Goal: Navigation & Orientation: Find specific page/section

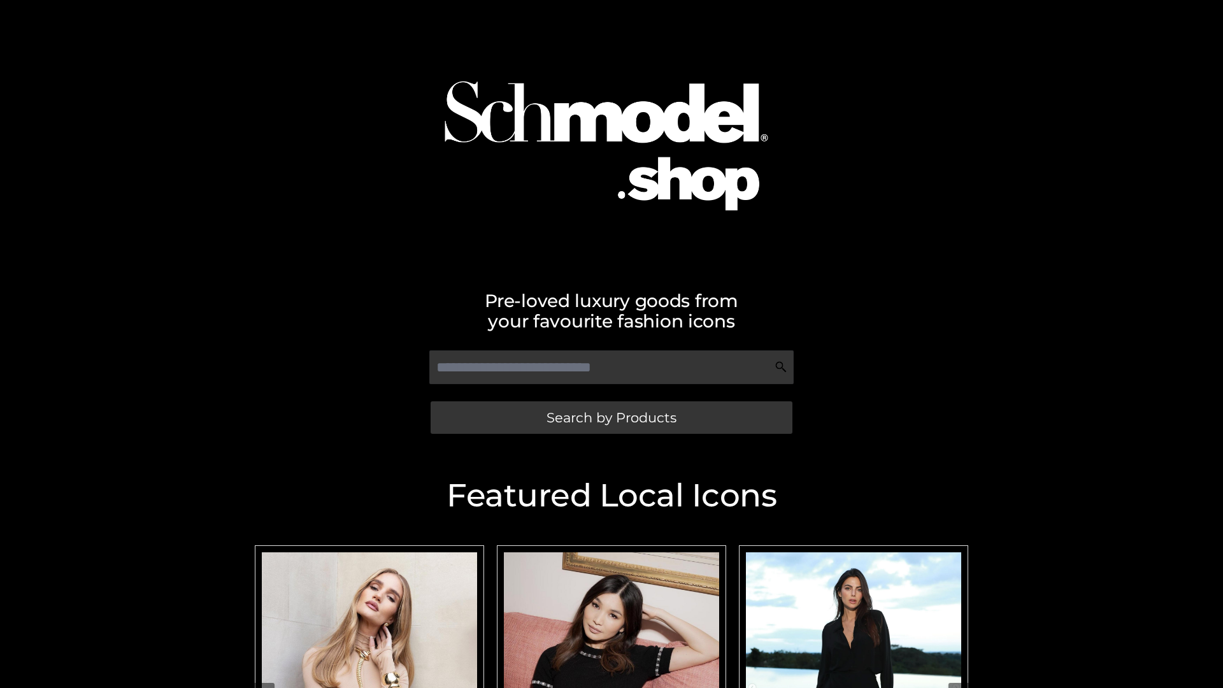
click at [611, 417] on span "Search by Products" at bounding box center [611, 417] width 130 height 13
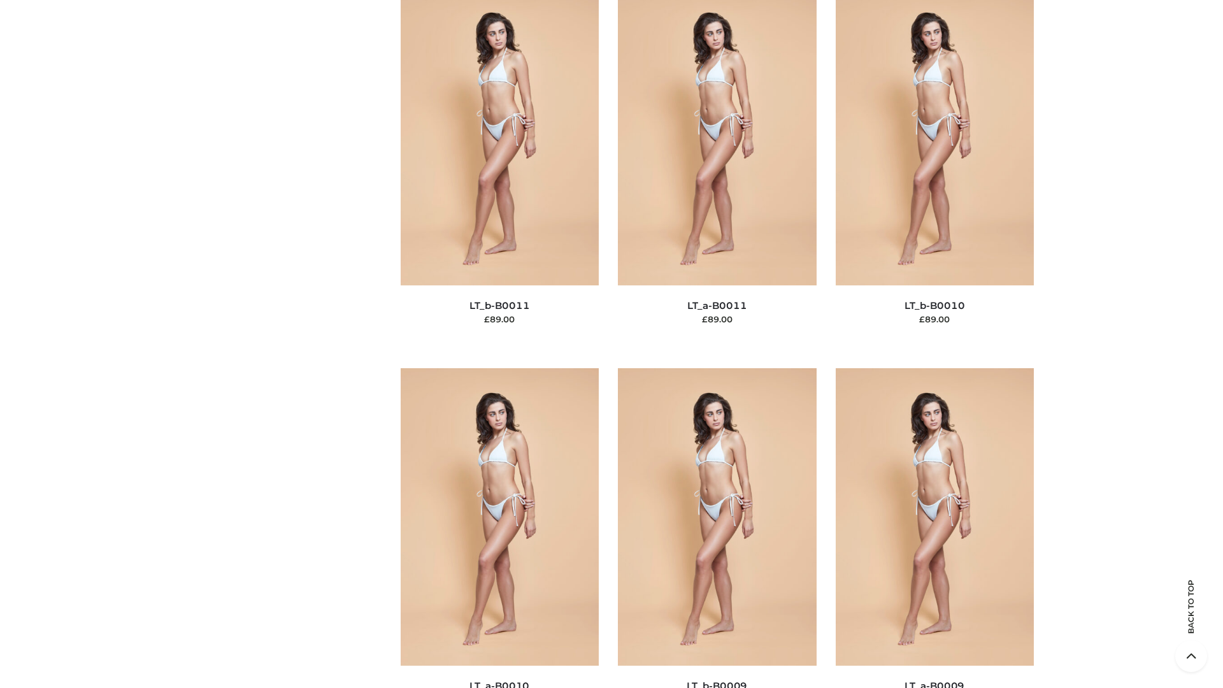
scroll to position [5720, 0]
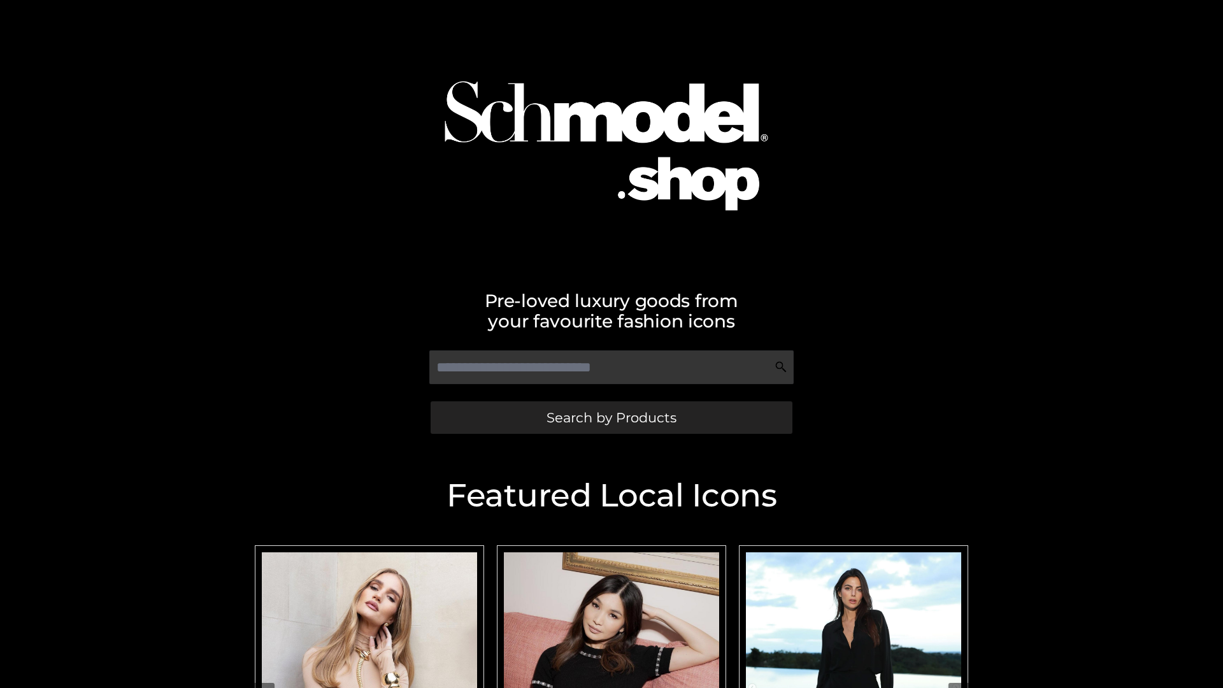
click at [611, 417] on span "Search by Products" at bounding box center [611, 417] width 130 height 13
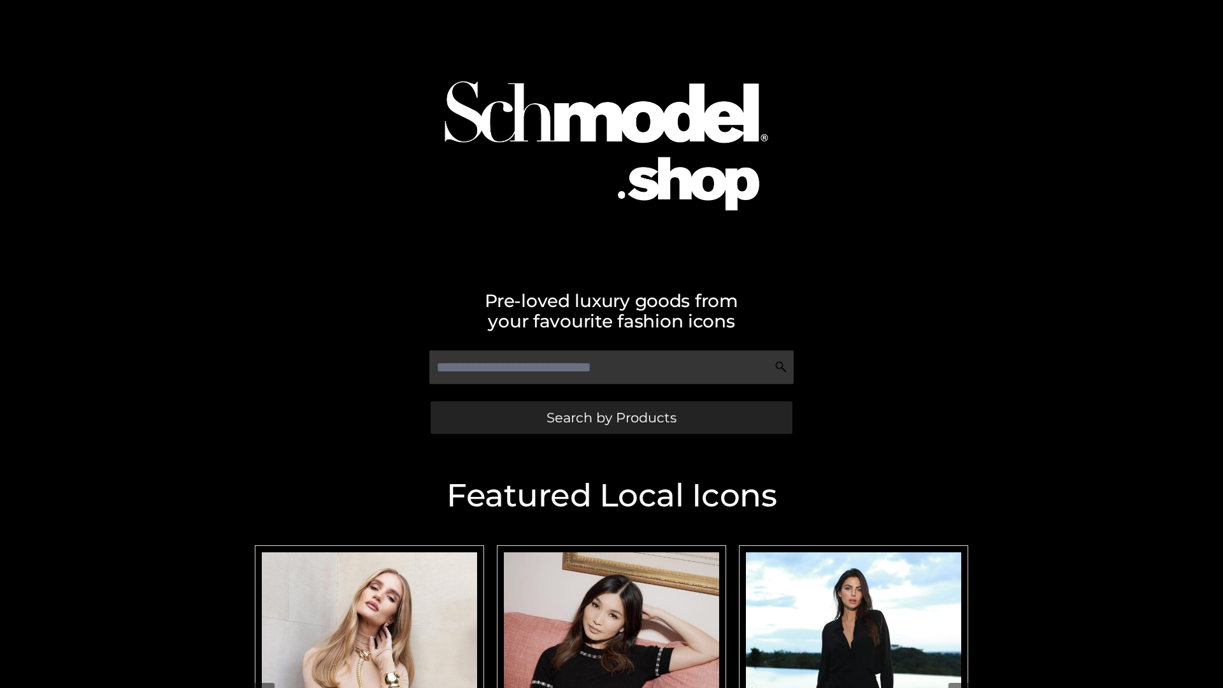
click at [611, 417] on span "Search by Products" at bounding box center [611, 417] width 130 height 13
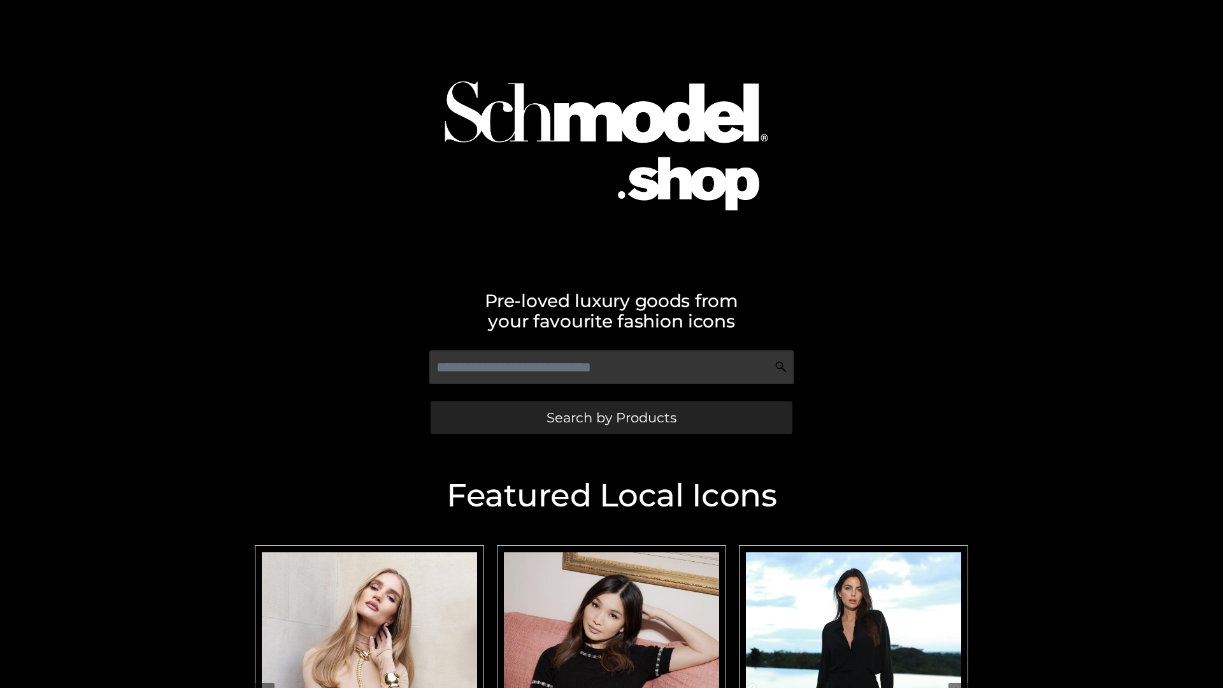
click at [611, 417] on span "Search by Products" at bounding box center [611, 417] width 130 height 13
